Goal: Task Accomplishment & Management: Complete application form

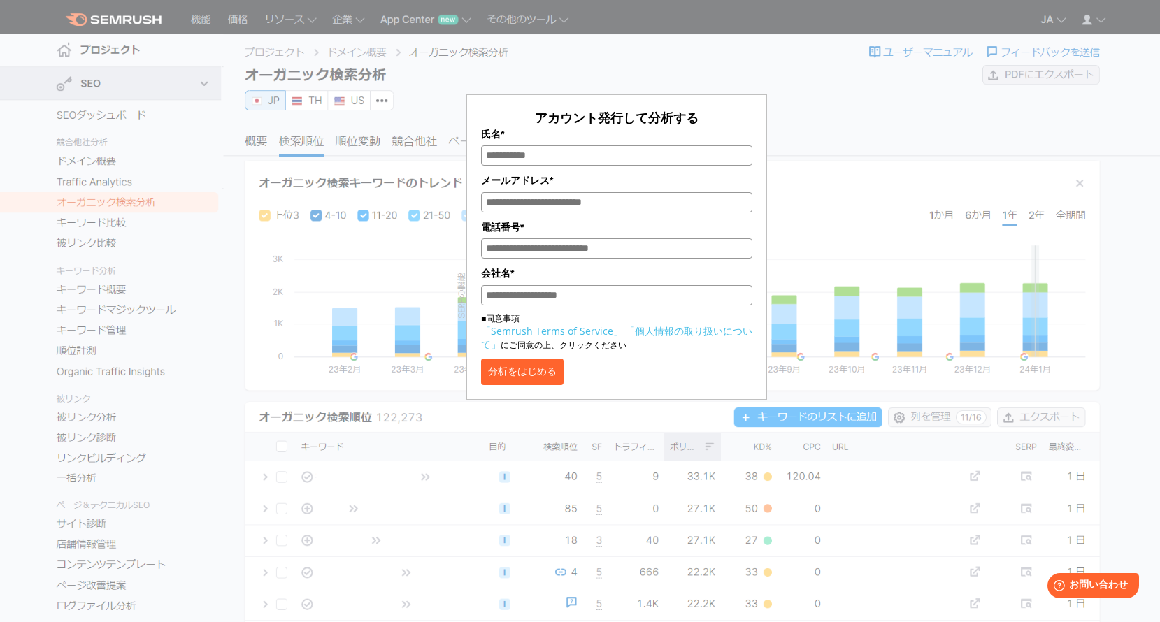
drag, startPoint x: 603, startPoint y: 104, endPoint x: 624, endPoint y: 130, distance: 33.8
click at [624, 130] on form "アカウント発行して分析する 氏名* メールアドレス* 電話番号* 会社名* ■同意事項 「Semrush Terms of Service」 「個人情報の取り…" at bounding box center [616, 247] width 301 height 306
click at [708, 113] on p "アカウント発行して分析する" at bounding box center [616, 117] width 271 height 17
